Goal: Task Accomplishment & Management: Complete application form

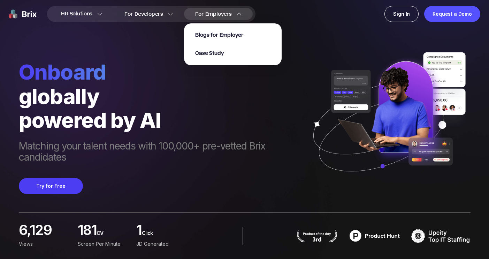
click at [205, 10] on div "For Employers Blogs for Employer Case Study" at bounding box center [218, 14] width 69 height 12
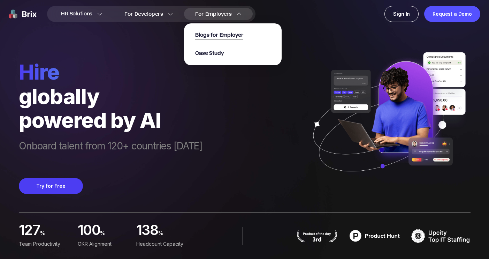
click at [214, 31] on span "Blogs for Employer" at bounding box center [219, 35] width 48 height 8
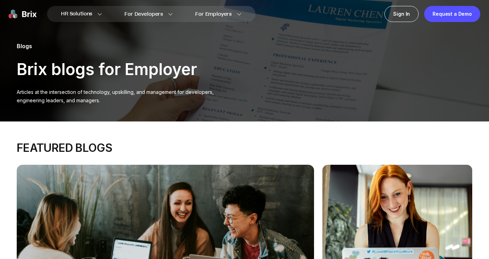
click at [25, 12] on img at bounding box center [23, 14] width 28 height 16
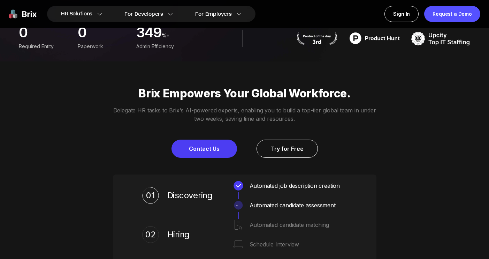
scroll to position [235, 0]
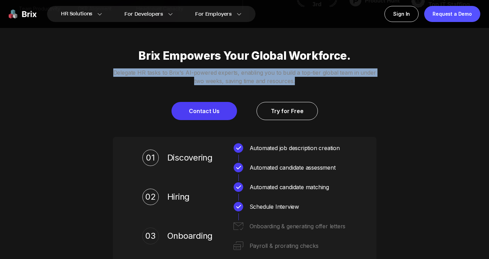
drag, startPoint x: 297, startPoint y: 81, endPoint x: 98, endPoint y: 69, distance: 199.3
click at [98, 69] on div "Brix Empowers Your Global Workforce. Delegate HR tasks to Brix's AI-powered exp…" at bounding box center [244, 84] width 489 height 71
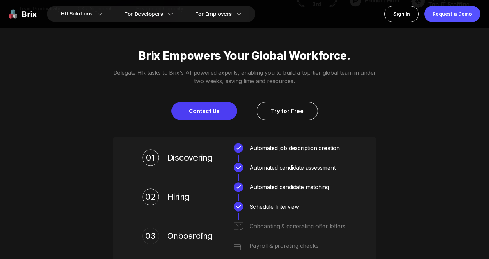
click at [114, 86] on div "Brix Empowers Your Global Workforce. Delegate HR tasks to Brix's AI-powered exp…" at bounding box center [244, 84] width 489 height 71
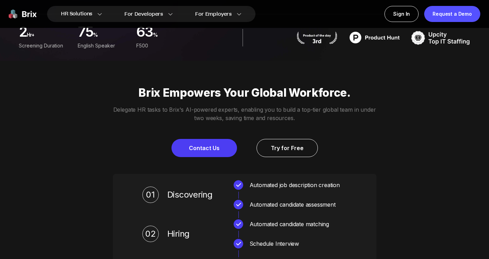
scroll to position [207, 0]
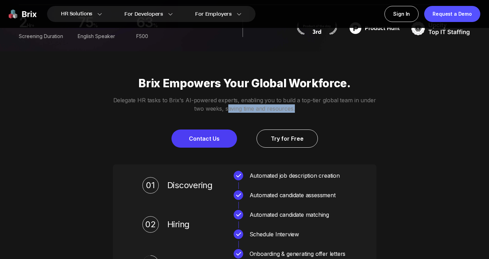
drag, startPoint x: 298, startPoint y: 109, endPoint x: 228, endPoint y: 108, distance: 70.1
click at [228, 108] on p "Delegate HR tasks to Brix's AI-powered experts, enabling you to build a top-tie…" at bounding box center [244, 104] width 263 height 17
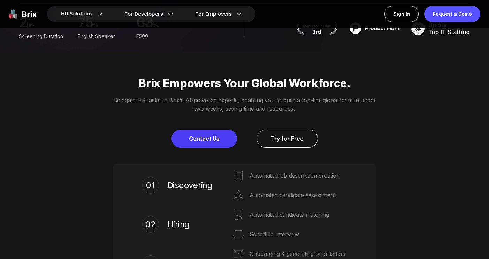
click at [272, 119] on div "Brix Empowers Your Global Workforce. Delegate HR tasks to Brix's AI-powered exp…" at bounding box center [244, 111] width 489 height 71
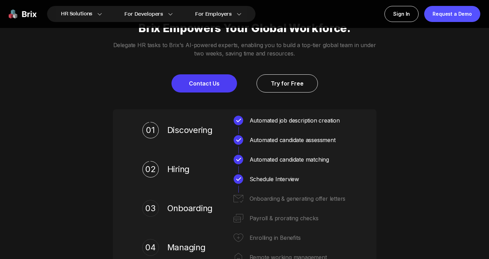
scroll to position [216, 0]
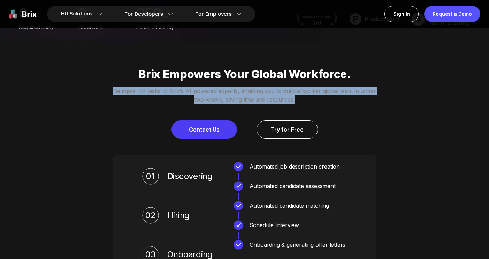
drag, startPoint x: 296, startPoint y: 99, endPoint x: 114, endPoint y: 93, distance: 181.7
click at [114, 93] on p "Delegate HR tasks to Brix's AI-powered experts, enabling you to build a top-tie…" at bounding box center [244, 95] width 263 height 17
copy p "Delegate HR tasks to Brix's AI-powered experts, enabling you to build a top-tie…"
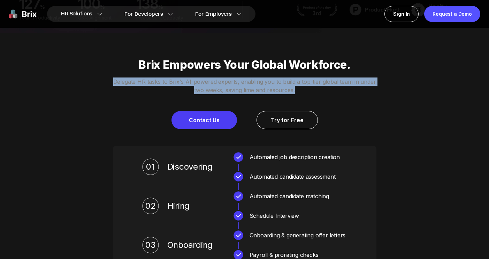
scroll to position [227, 0]
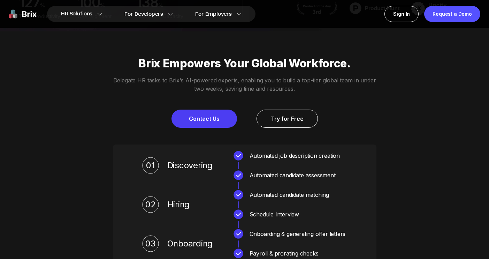
click at [100, 157] on div "Brix Empowers Your Global Workforce. Delegate HR tasks to Brix's AI-powered exp…" at bounding box center [244, 179] width 489 height 297
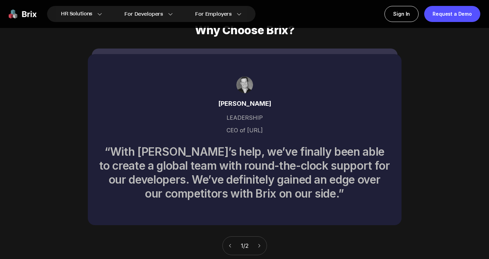
scroll to position [2397, 0]
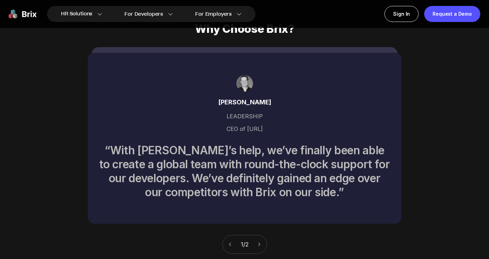
click at [262, 242] on icon at bounding box center [259, 244] width 5 height 5
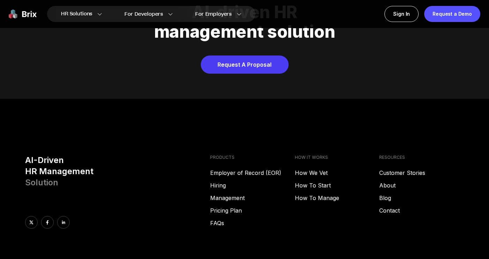
scroll to position [2714, 0]
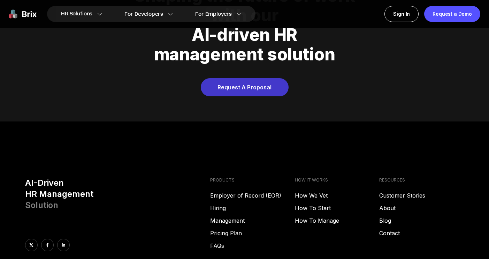
click at [257, 80] on link "Request A Proposal" at bounding box center [245, 87] width 88 height 18
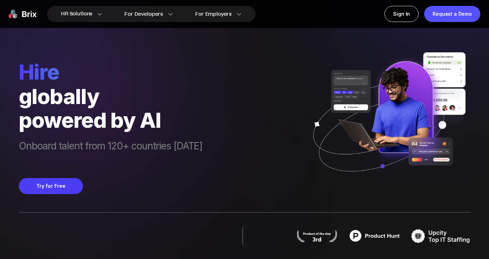
scroll to position [52, 0]
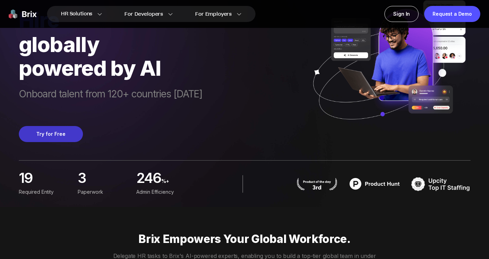
click at [63, 131] on button "Try for Free" at bounding box center [51, 134] width 64 height 16
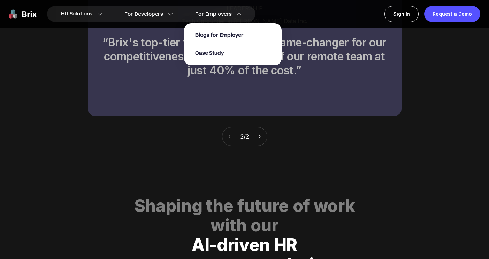
scroll to position [2377, 0]
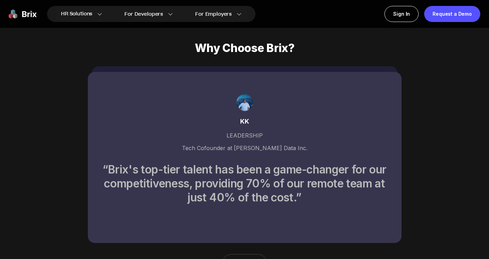
click at [23, 12] on img at bounding box center [23, 14] width 28 height 16
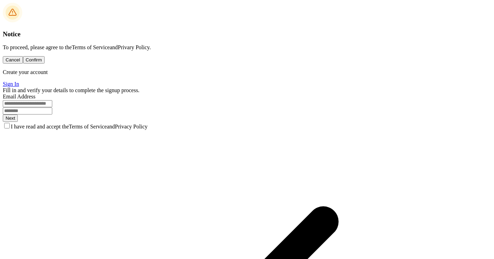
click at [52, 107] on input at bounding box center [27, 103] width 49 height 7
type input "**********"
click at [52, 114] on input at bounding box center [27, 110] width 49 height 7
type input "**********"
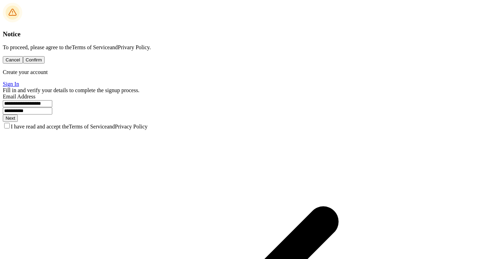
click at [18, 122] on button "Next" at bounding box center [10, 117] width 15 height 7
click at [23, 63] on button "Cancel" at bounding box center [13, 59] width 20 height 7
click at [58, 130] on div "I have read and accept the Terms of Service and Privacy Policy" at bounding box center [247, 126] width 489 height 8
click at [18, 122] on button "Next" at bounding box center [10, 117] width 15 height 7
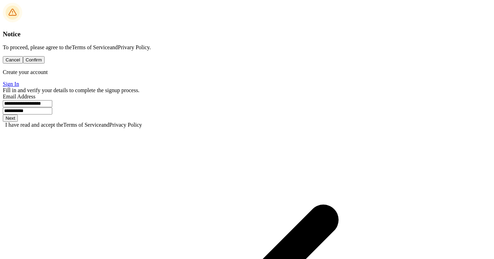
type input "*"
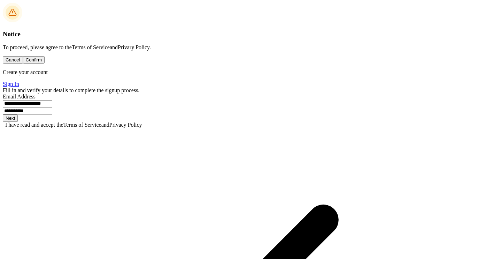
type input "*"
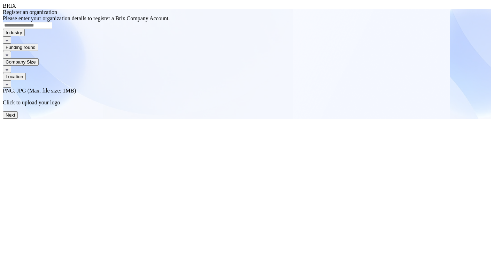
click at [334, 44] on div "Industry" at bounding box center [247, 36] width 489 height 15
click at [8, 41] on icon "button" at bounding box center [7, 41] width 3 height 2
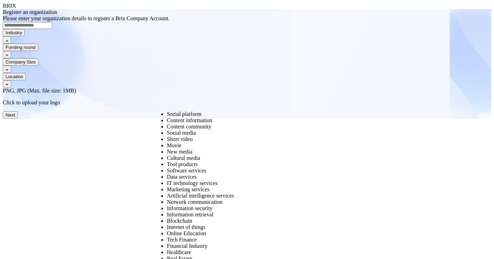
click at [8, 41] on icon "button" at bounding box center [7, 41] width 3 height 2
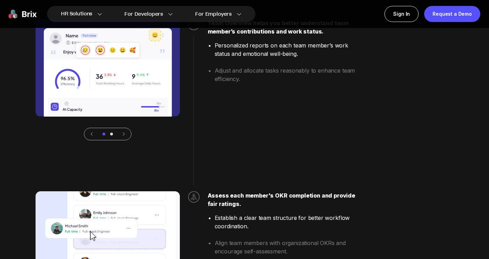
scroll to position [1752, 0]
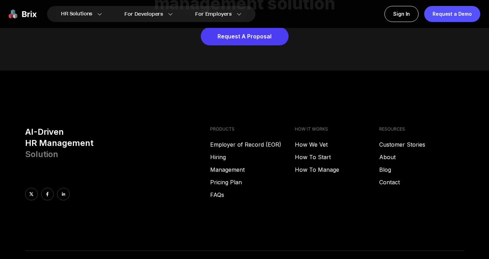
scroll to position [2764, 0]
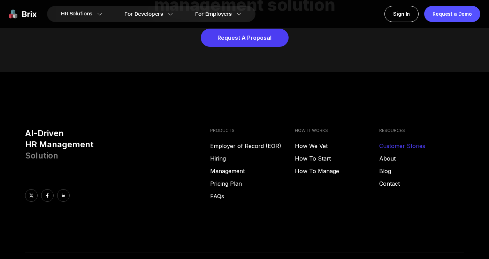
click at [388, 141] on link "Customer Stories" at bounding box center [421, 145] width 85 height 8
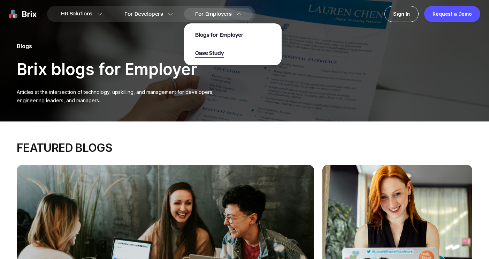
click at [212, 55] on span "Case Study" at bounding box center [209, 53] width 29 height 8
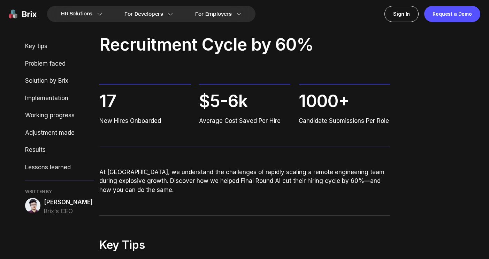
scroll to position [96, 0]
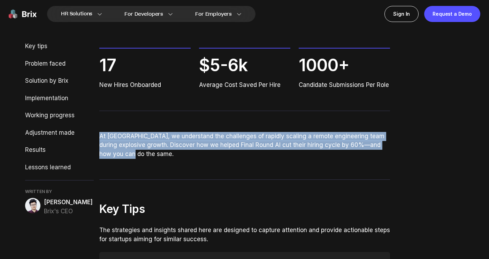
drag, startPoint x: 99, startPoint y: 136, endPoint x: 116, endPoint y: 156, distance: 25.9
click at [116, 156] on p "At [GEOGRAPHIC_DATA], we understand the challenges of rapidly scaling a remote …" at bounding box center [244, 145] width 291 height 27
copy p "At [GEOGRAPHIC_DATA], we understand the challenges of rapidly scaling a remote …"
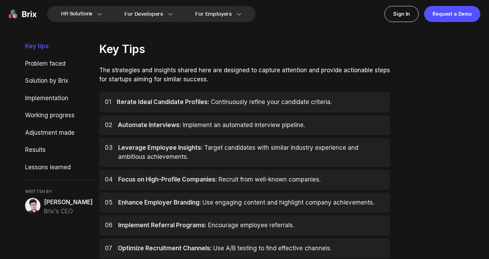
scroll to position [257, 0]
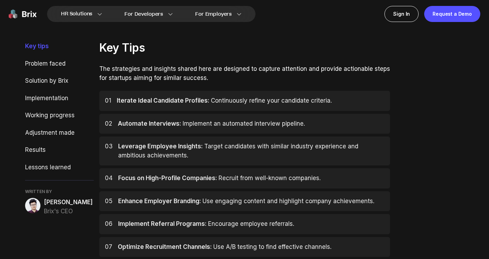
drag, startPoint x: 123, startPoint y: 100, endPoint x: 97, endPoint y: 106, distance: 26.9
click at [123, 100] on span "Iterate Ideal Candidate Profiles:" at bounding box center [163, 100] width 93 height 7
click at [115, 123] on div "02 Automate Interviews: Implement an automated interview pipeline." at bounding box center [244, 124] width 291 height 20
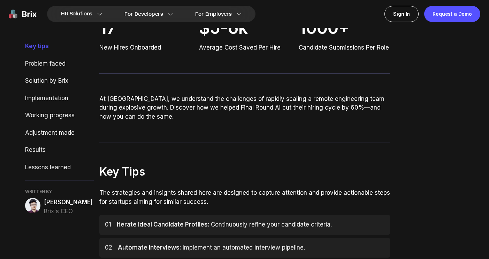
scroll to position [123, 0]
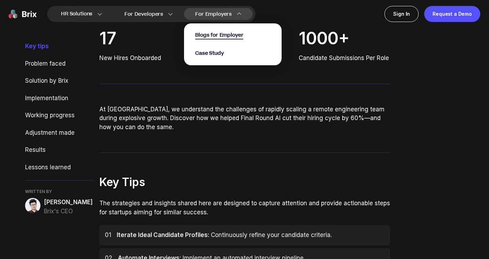
click at [203, 37] on span "Blogs for Employer" at bounding box center [219, 35] width 48 height 8
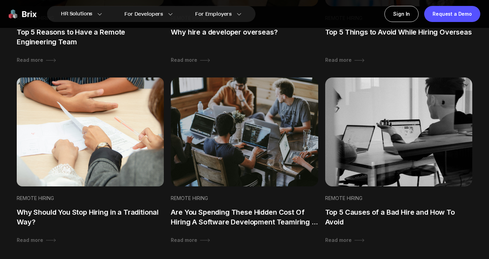
scroll to position [585, 0]
